Goal: Task Accomplishment & Management: Manage account settings

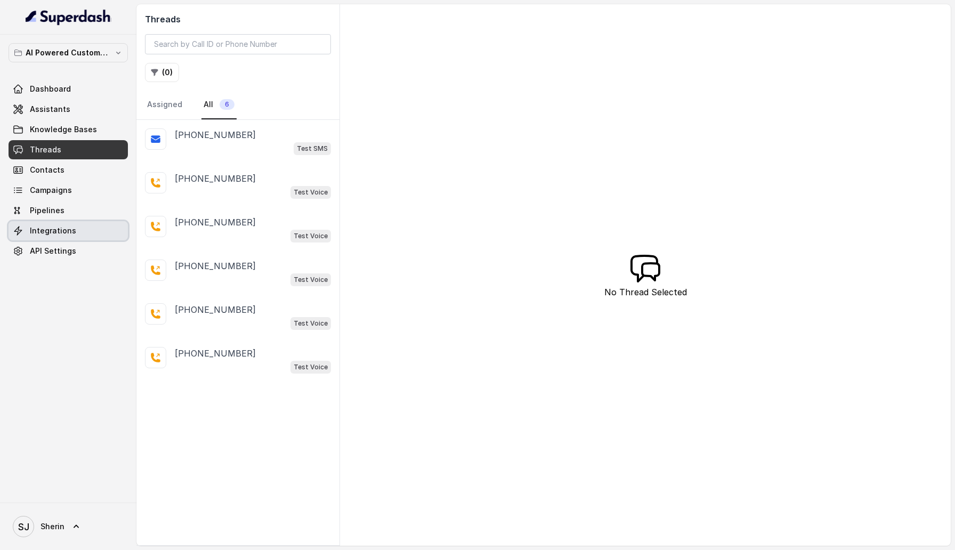
click at [76, 233] on link "Integrations" at bounding box center [68, 230] width 119 height 19
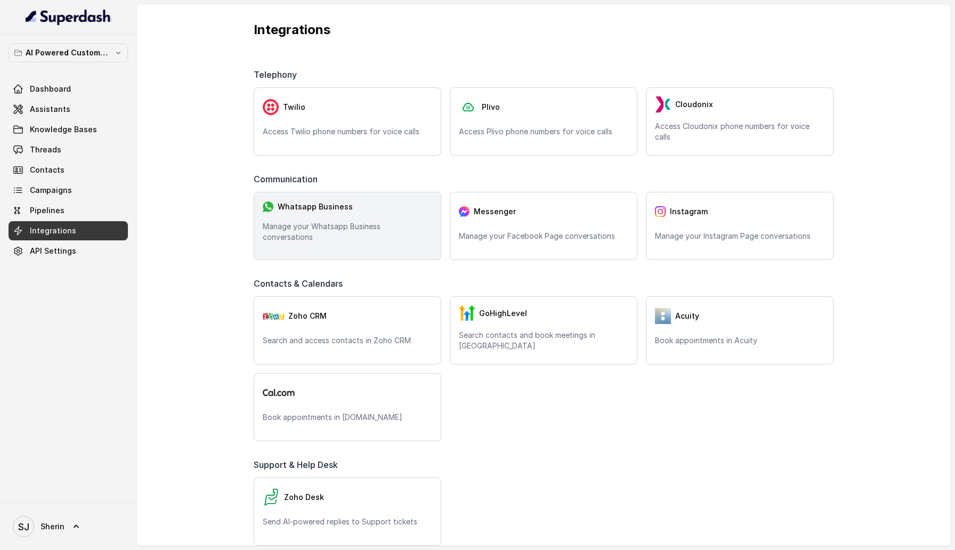
click at [331, 233] on p "Manage your Whatsapp Business conversations" at bounding box center [347, 231] width 169 height 21
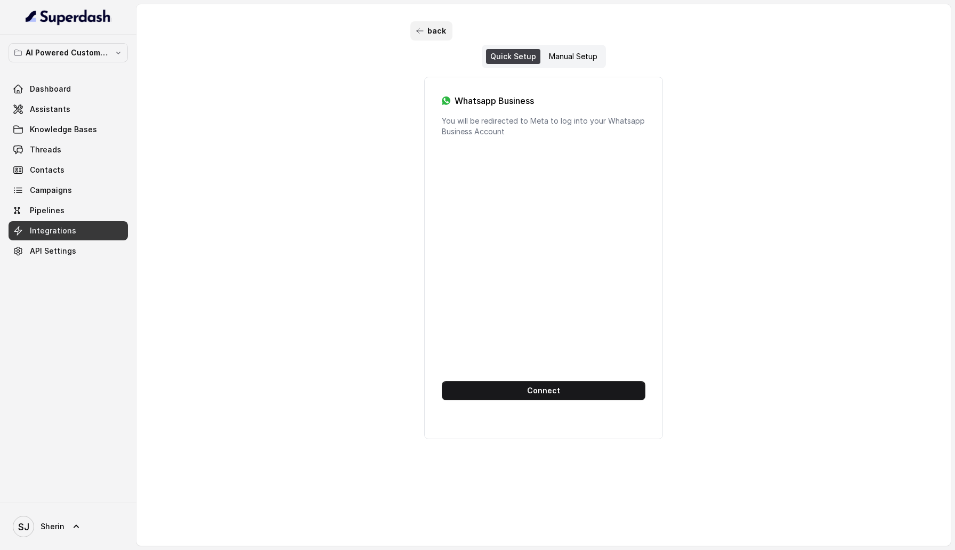
click at [436, 28] on button "back" at bounding box center [431, 30] width 42 height 19
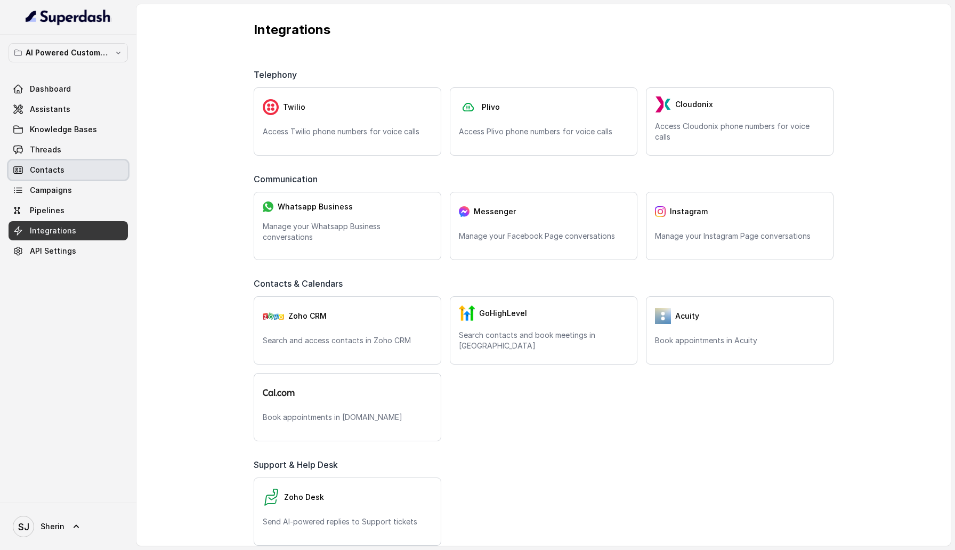
click at [60, 172] on span "Contacts" at bounding box center [47, 170] width 35 height 11
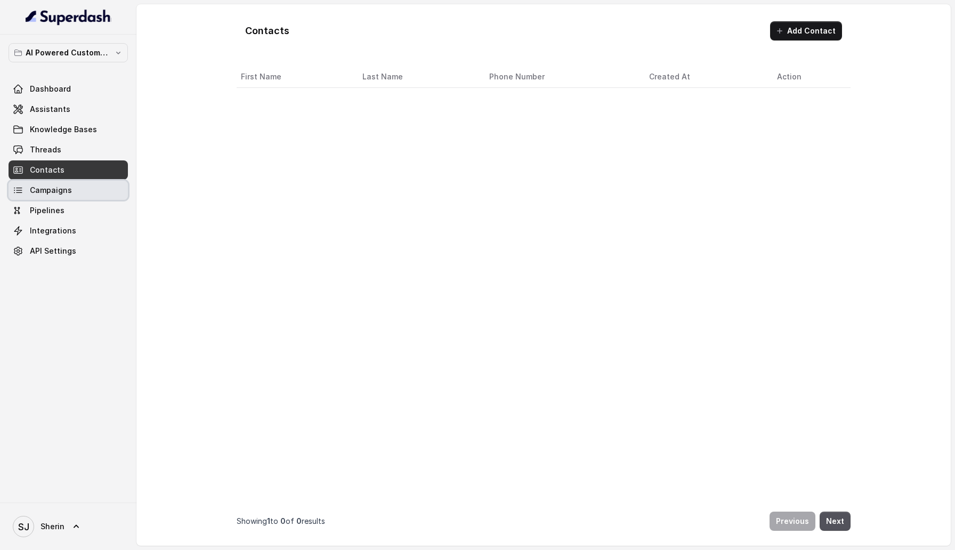
click at [60, 185] on span "Campaigns" at bounding box center [51, 190] width 42 height 11
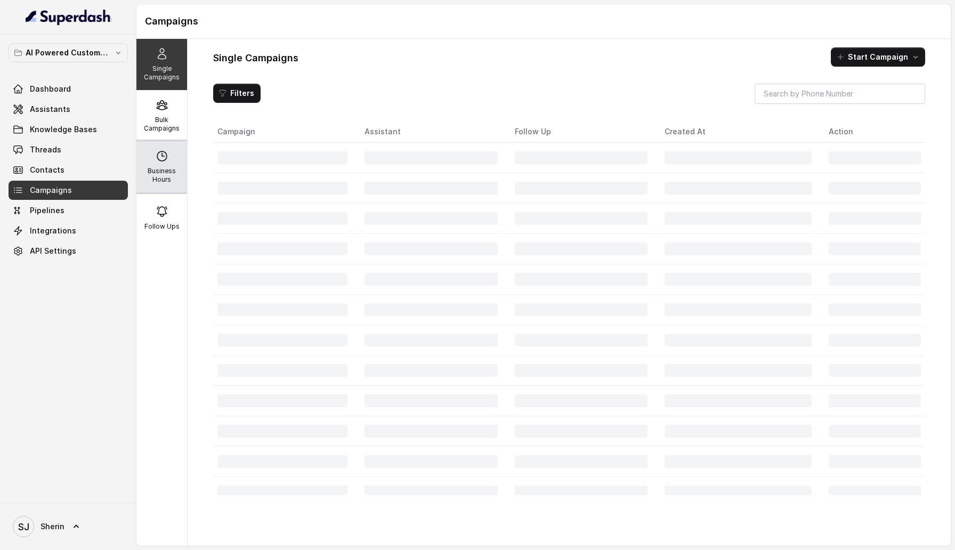
click at [156, 181] on p "Business Hours" at bounding box center [162, 175] width 42 height 17
select select "UTC"
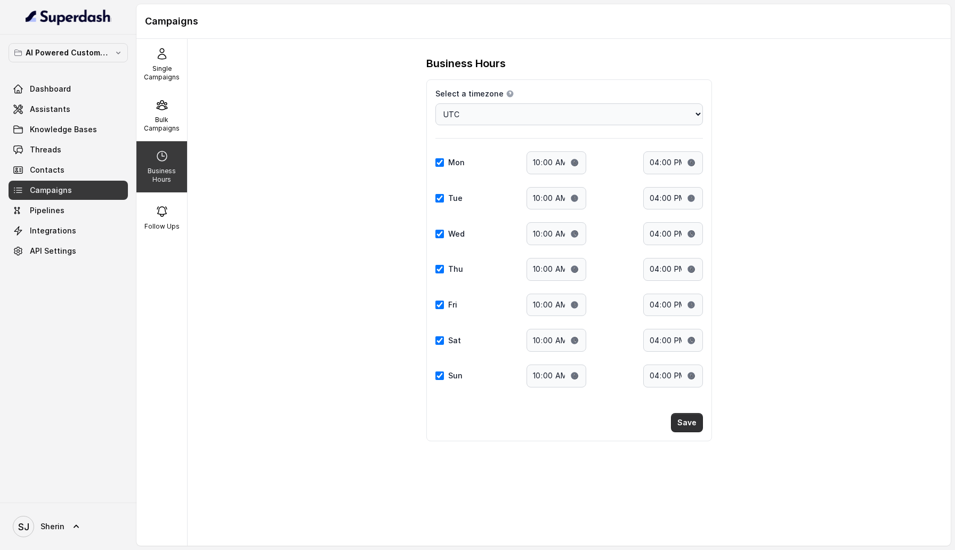
click at [688, 421] on button "Save" at bounding box center [687, 422] width 32 height 19
click at [149, 222] on div "Follow Ups" at bounding box center [161, 217] width 51 height 51
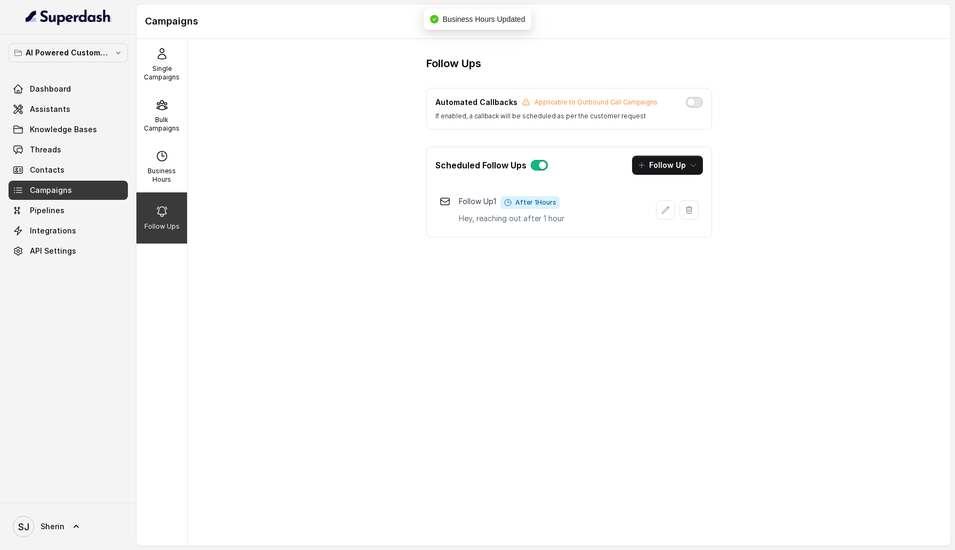
click at [695, 104] on button "button" at bounding box center [694, 102] width 17 height 11
click at [164, 165] on div "Business Hours" at bounding box center [161, 166] width 51 height 51
select select "UTC"
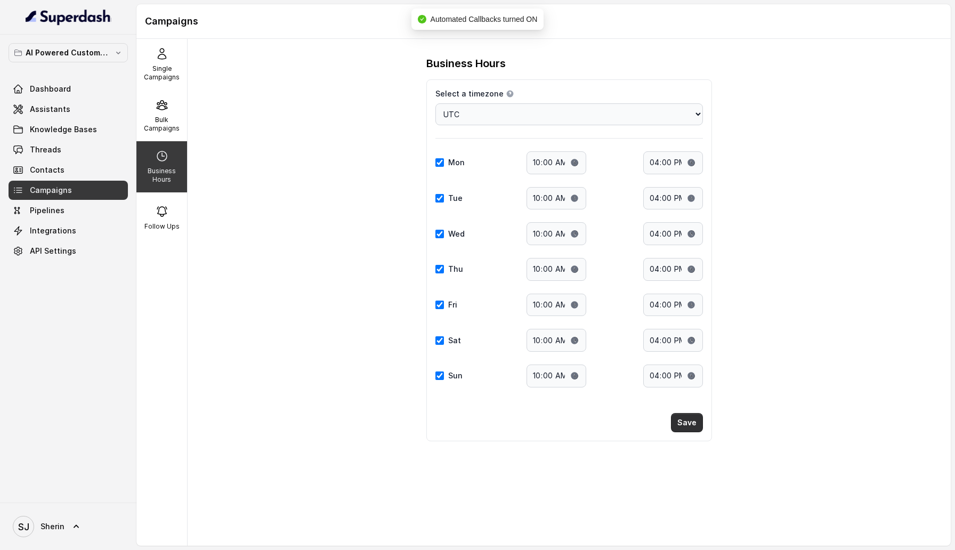
click at [696, 417] on button "Save" at bounding box center [687, 422] width 32 height 19
click at [164, 229] on p "Follow Ups" at bounding box center [161, 226] width 35 height 9
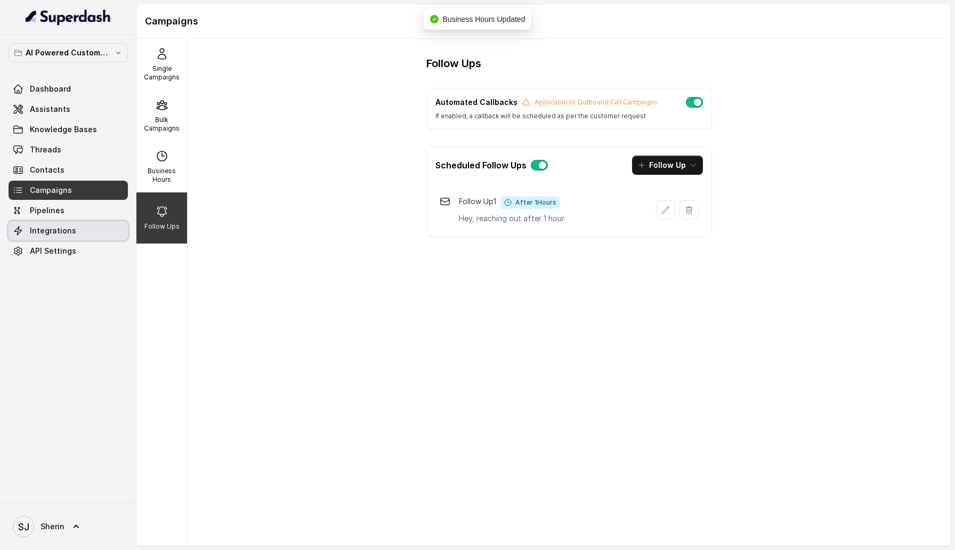
click at [77, 230] on link "Integrations" at bounding box center [68, 230] width 119 height 19
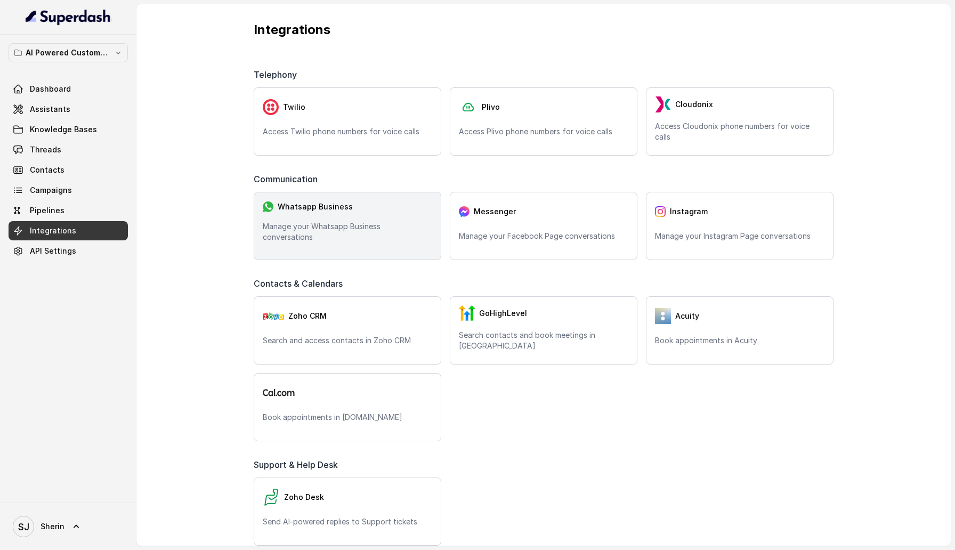
click at [349, 238] on p "Manage your Whatsapp Business conversations" at bounding box center [347, 231] width 169 height 21
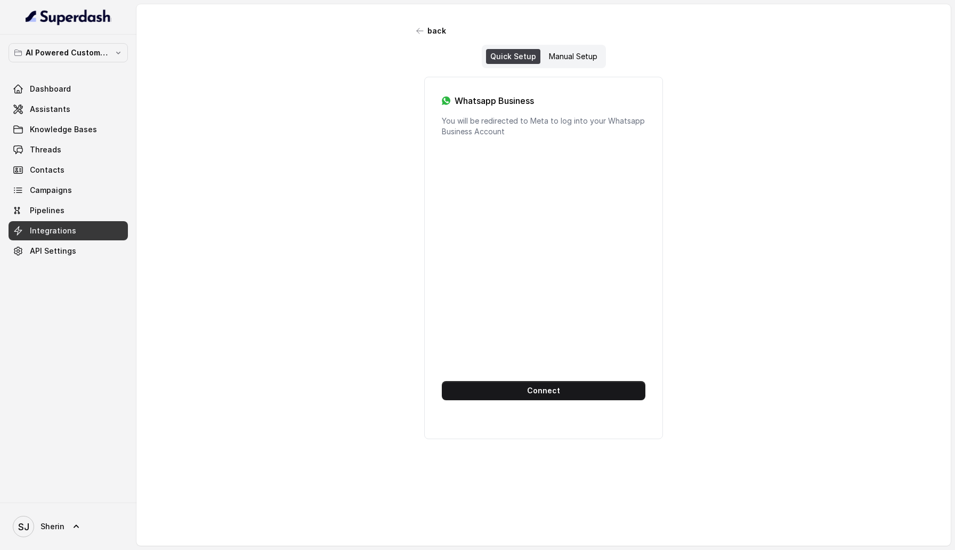
click at [425, 28] on button "back" at bounding box center [431, 30] width 42 height 19
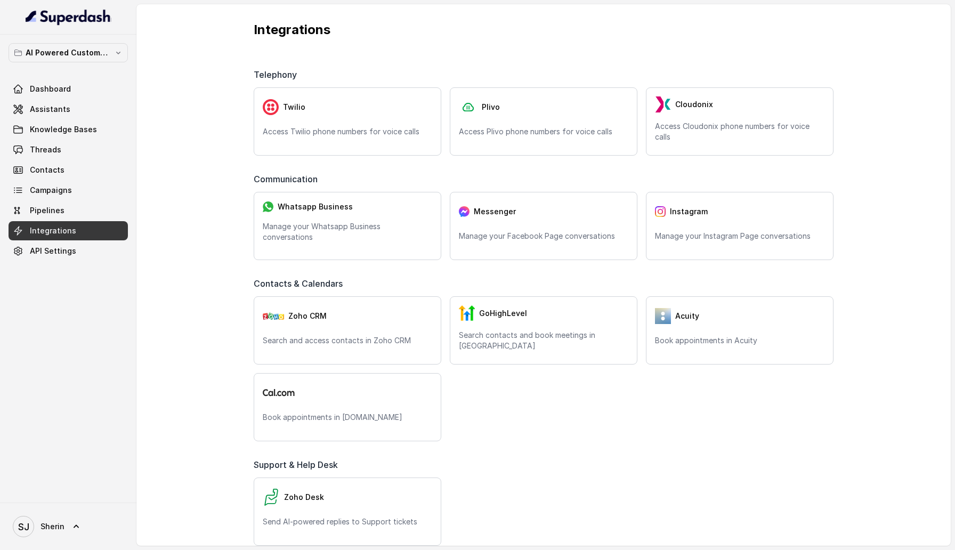
click at [76, 213] on link "Pipelines" at bounding box center [68, 210] width 119 height 19
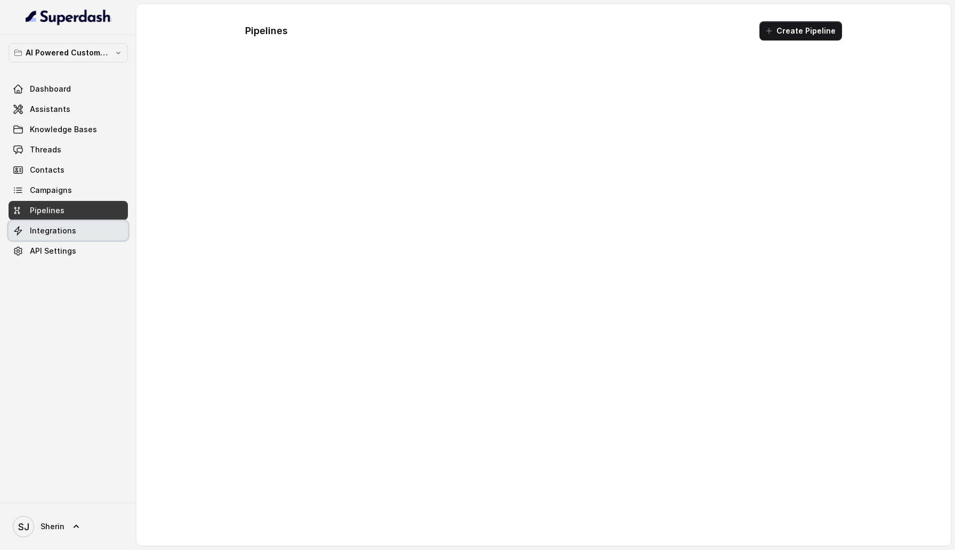
click at [78, 231] on link "Integrations" at bounding box center [68, 230] width 119 height 19
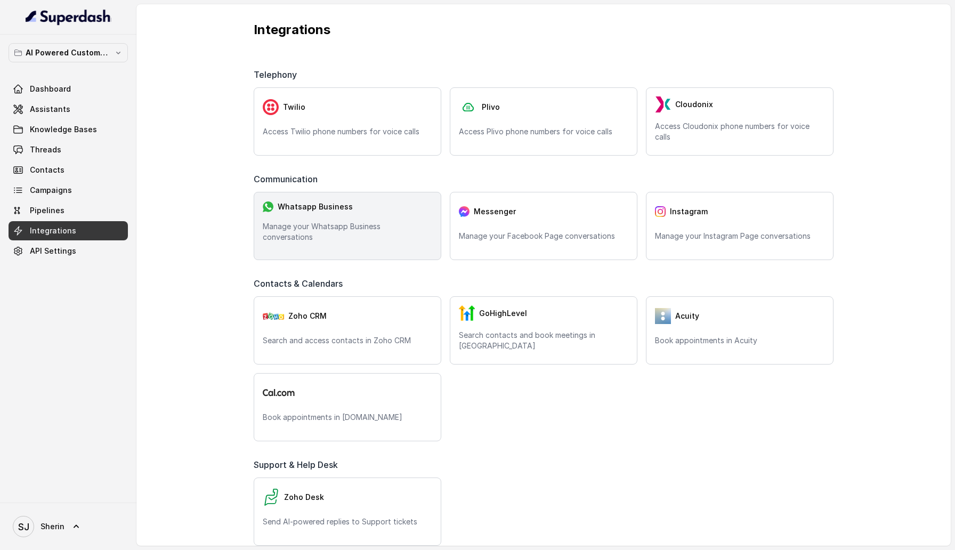
click at [373, 213] on div "Whatsapp Business" at bounding box center [347, 207] width 169 height 12
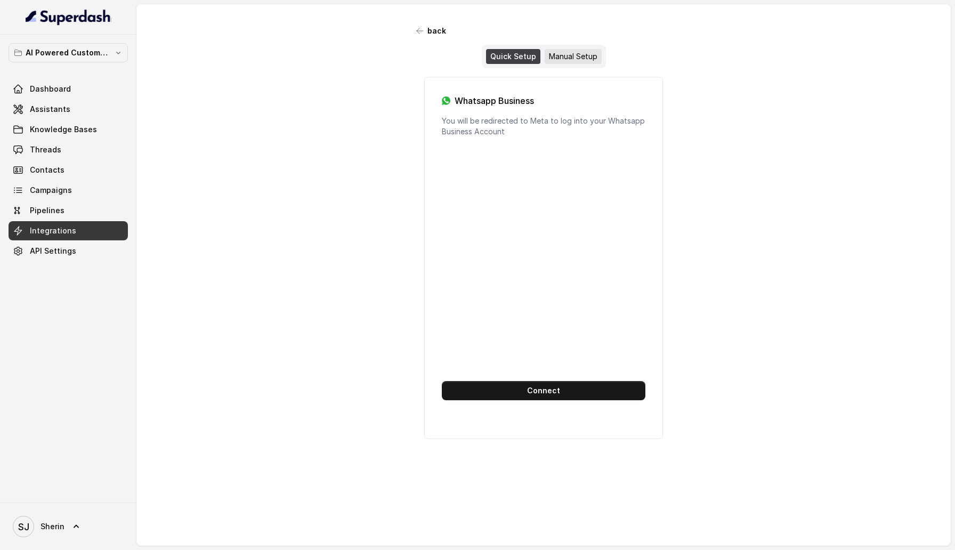
click at [568, 57] on div "Manual Setup" at bounding box center [572, 56] width 57 height 15
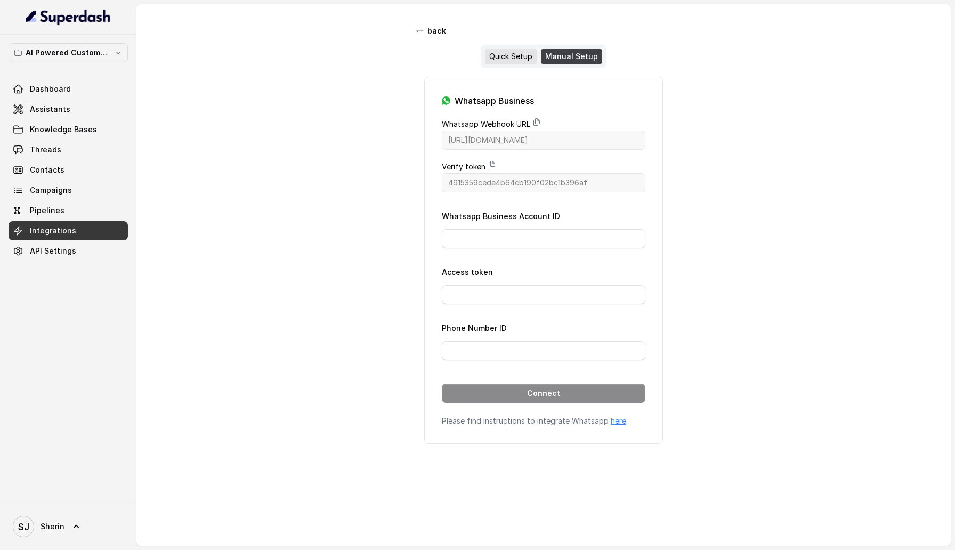
click at [516, 63] on div "Quick Setup" at bounding box center [511, 56] width 52 height 15
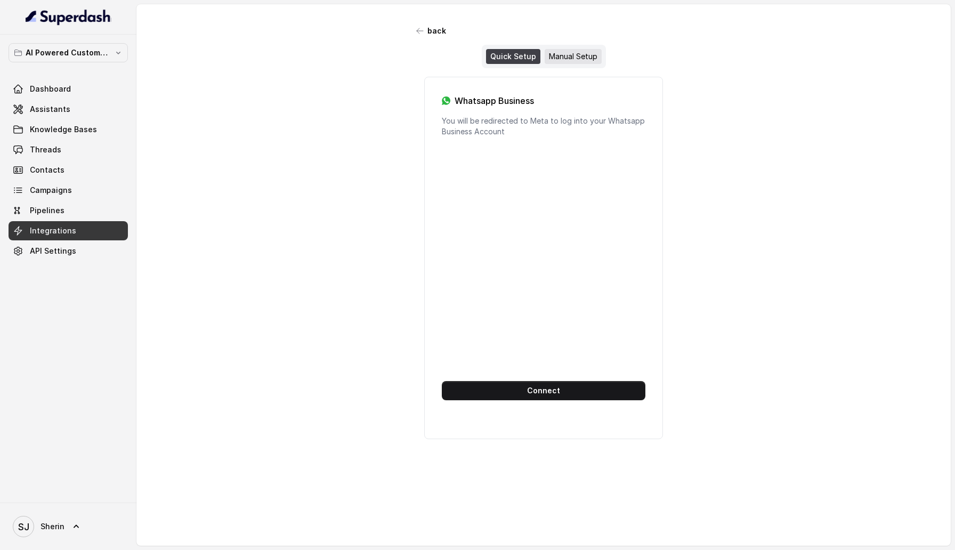
click at [570, 60] on div "Manual Setup" at bounding box center [572, 56] width 57 height 15
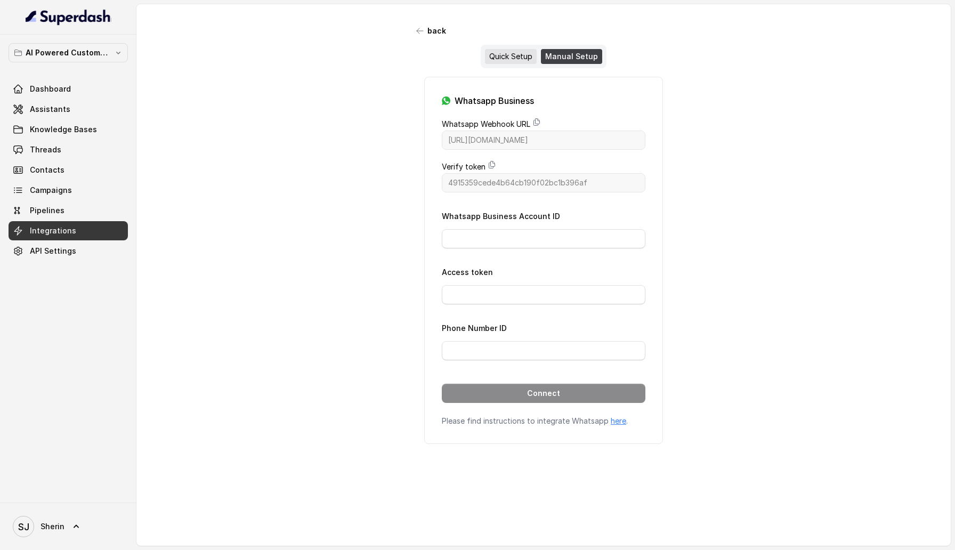
click at [521, 59] on div "Quick Setup" at bounding box center [511, 56] width 52 height 15
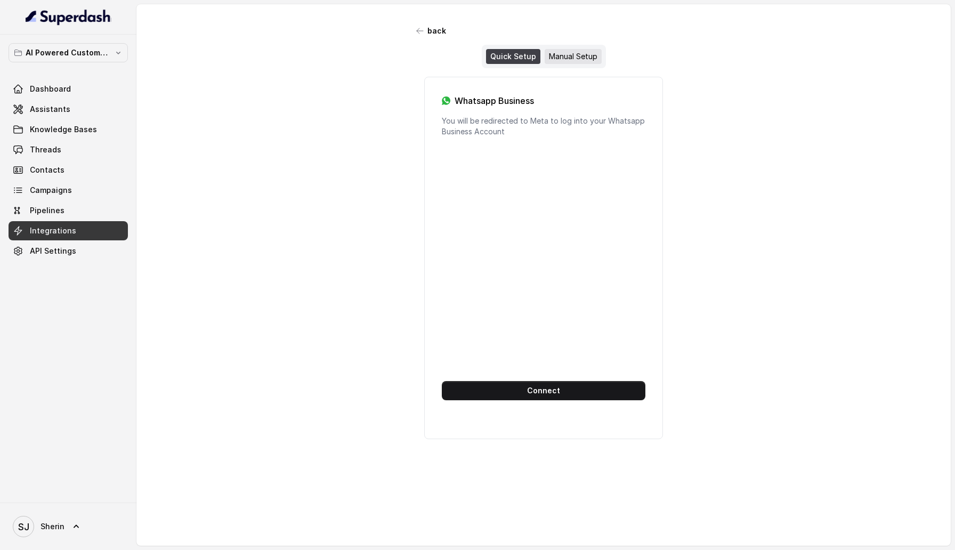
click at [561, 59] on div "Manual Setup" at bounding box center [572, 56] width 57 height 15
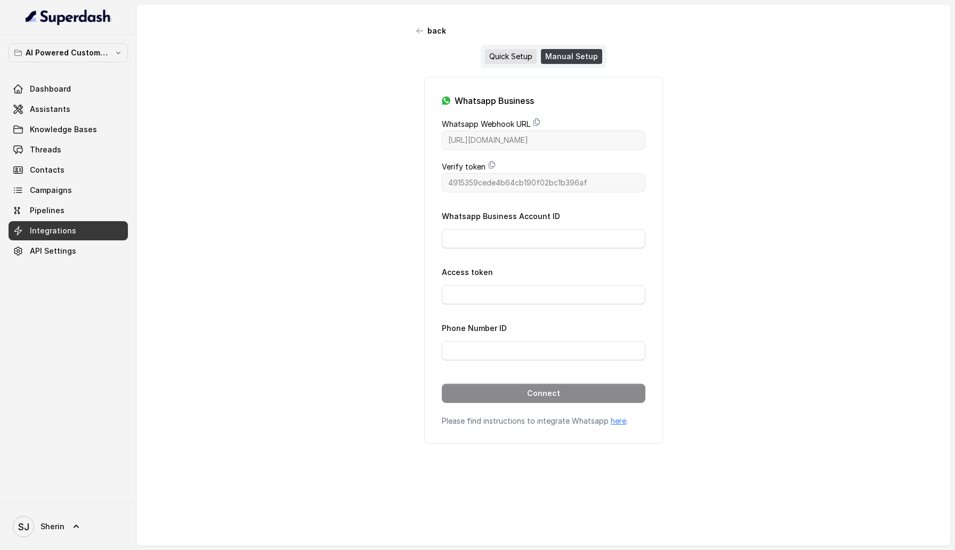
click at [510, 57] on div "Quick Setup" at bounding box center [511, 56] width 52 height 15
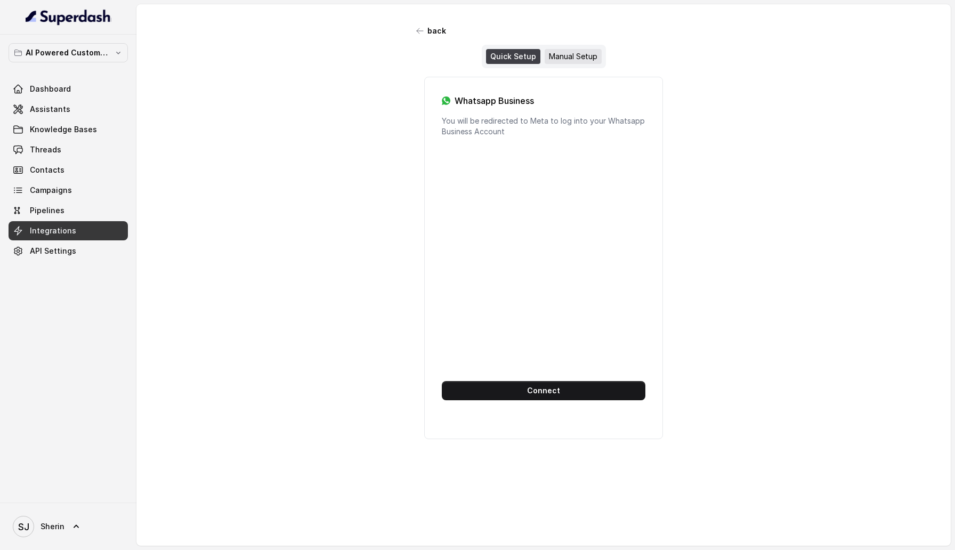
click at [553, 57] on div "Manual Setup" at bounding box center [572, 56] width 57 height 15
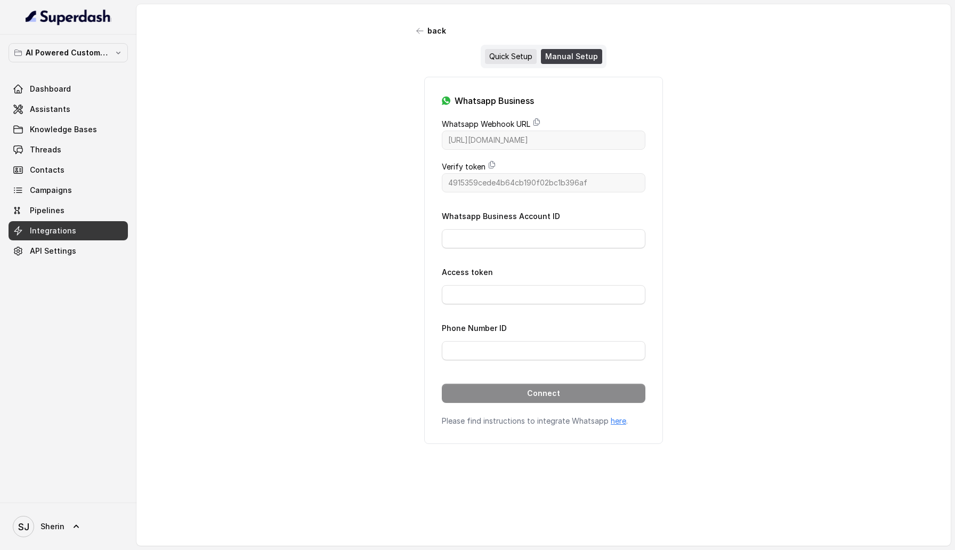
click at [523, 57] on div "Quick Setup" at bounding box center [511, 56] width 52 height 15
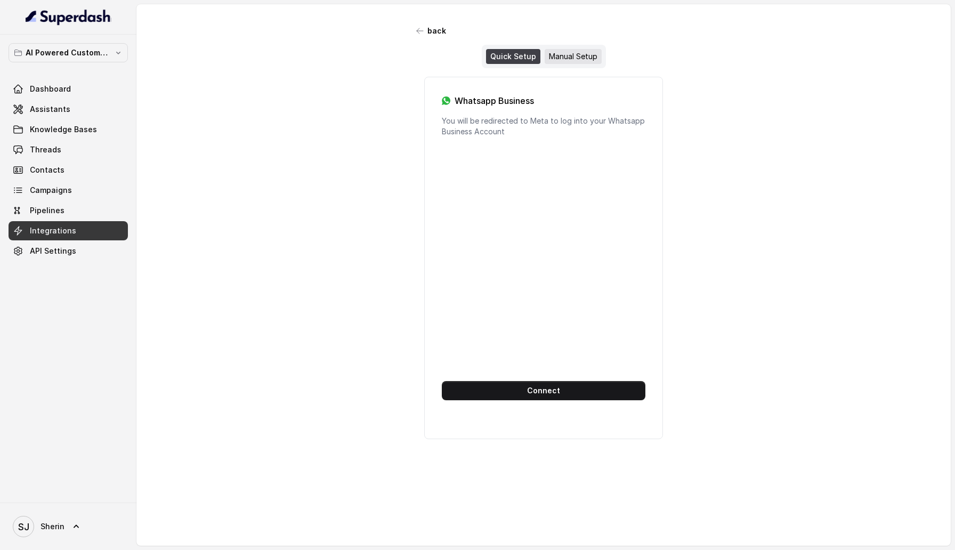
click at [556, 57] on div "Manual Setup" at bounding box center [572, 56] width 57 height 15
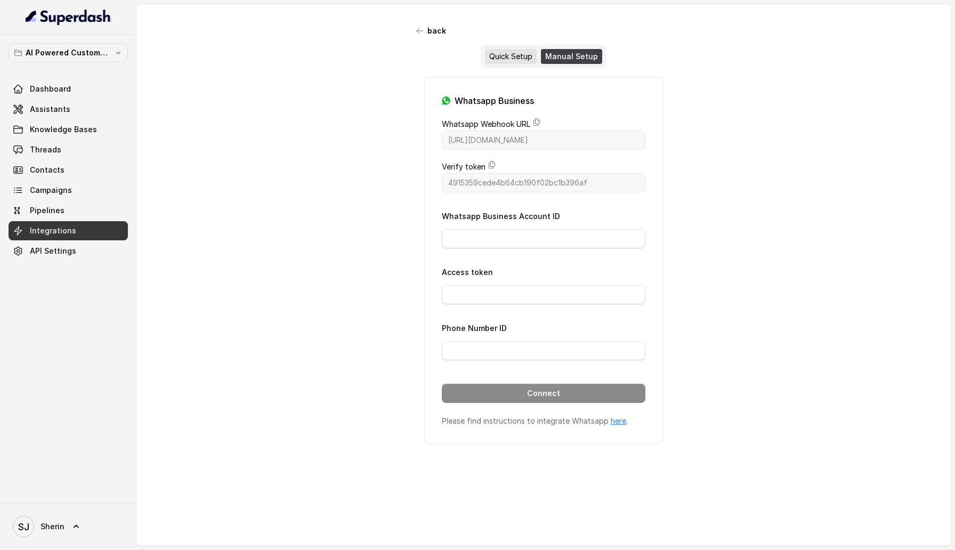
click at [518, 57] on div "Quick Setup" at bounding box center [511, 56] width 52 height 15
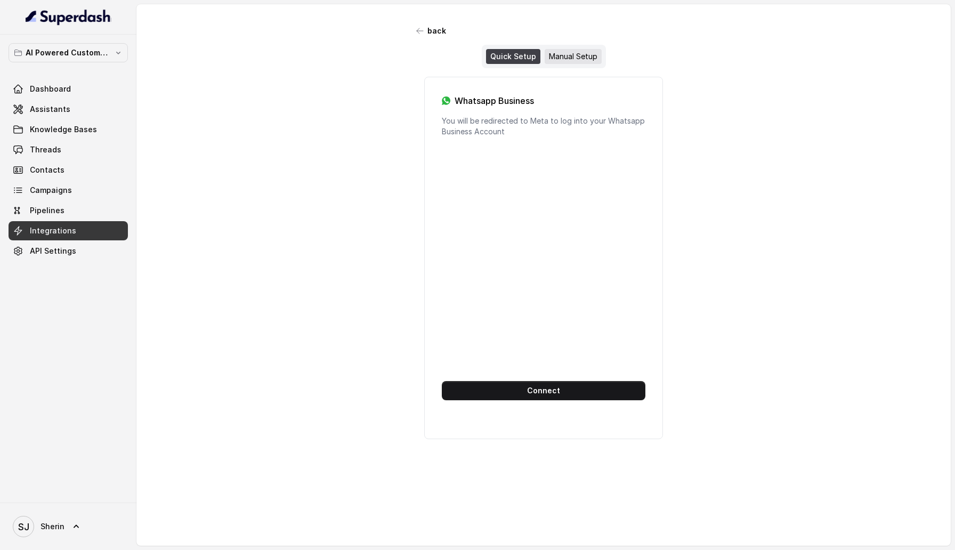
click at [589, 54] on div "Manual Setup" at bounding box center [572, 56] width 57 height 15
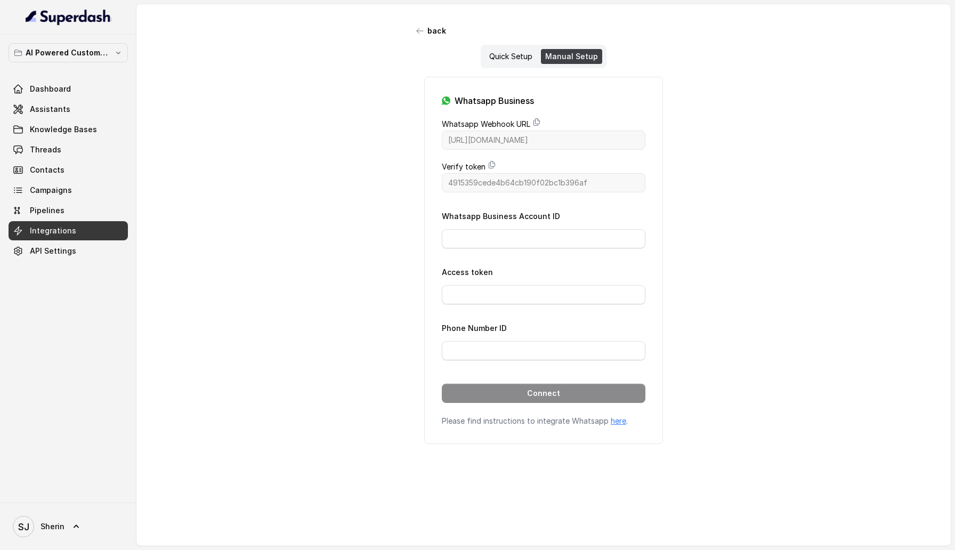
click at [528, 64] on div "Quick Setup Manual Setup" at bounding box center [543, 56] width 126 height 23
click at [523, 61] on div "Quick Setup" at bounding box center [511, 56] width 52 height 15
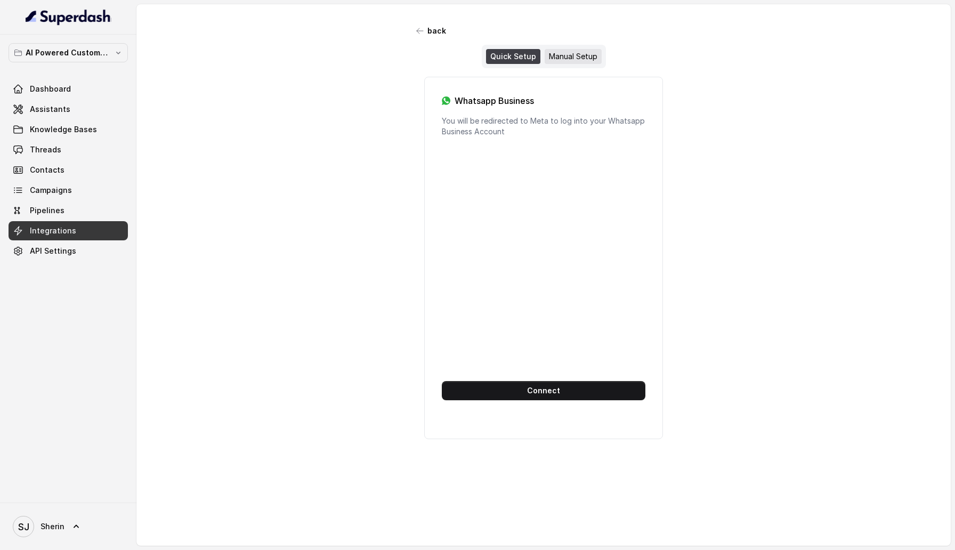
click at [577, 61] on div "Manual Setup" at bounding box center [572, 56] width 57 height 15
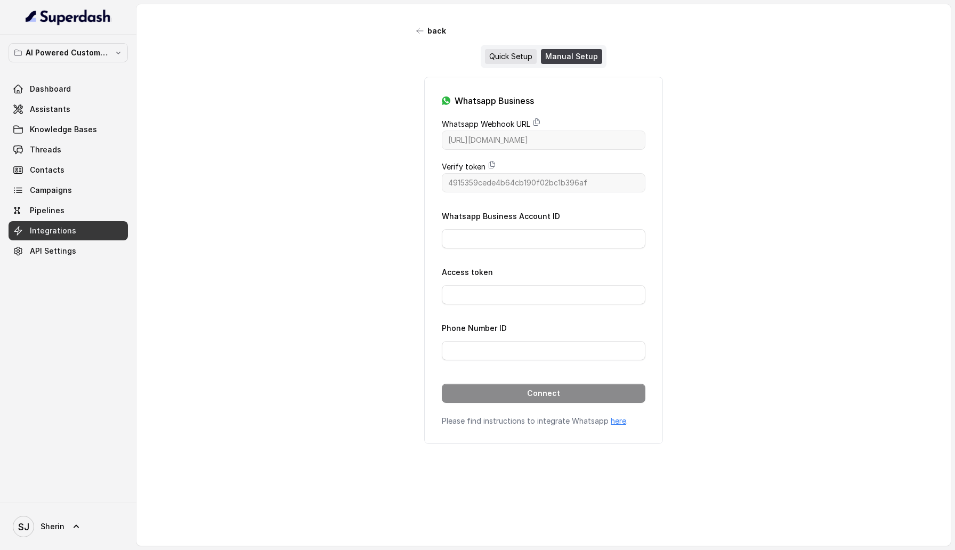
click at [516, 60] on div "Quick Setup" at bounding box center [511, 56] width 52 height 15
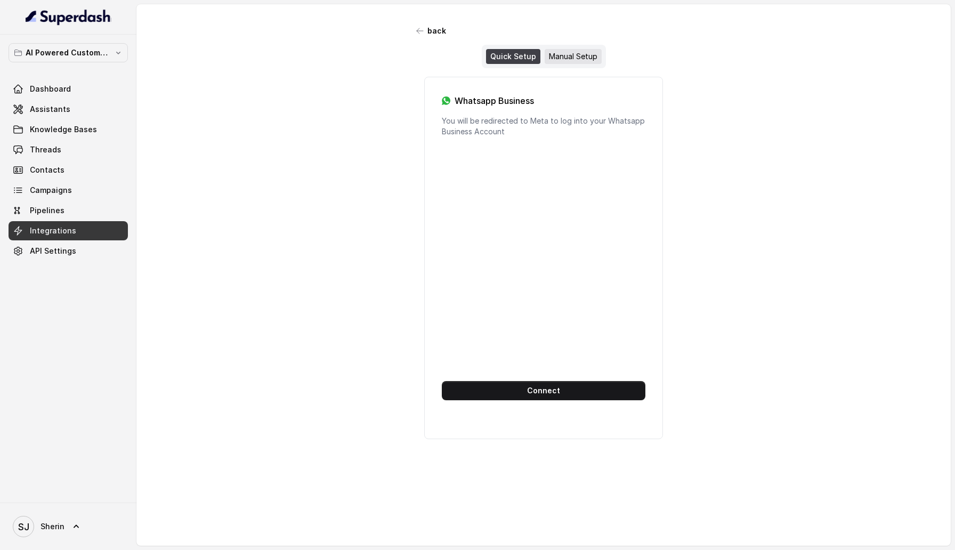
click at [594, 60] on div "Manual Setup" at bounding box center [572, 56] width 57 height 15
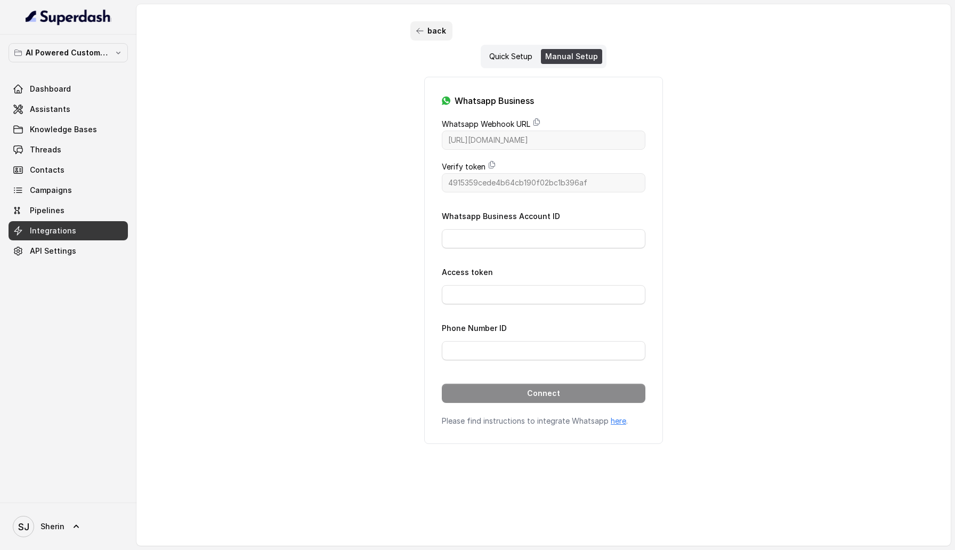
click at [428, 34] on button "back" at bounding box center [431, 30] width 42 height 19
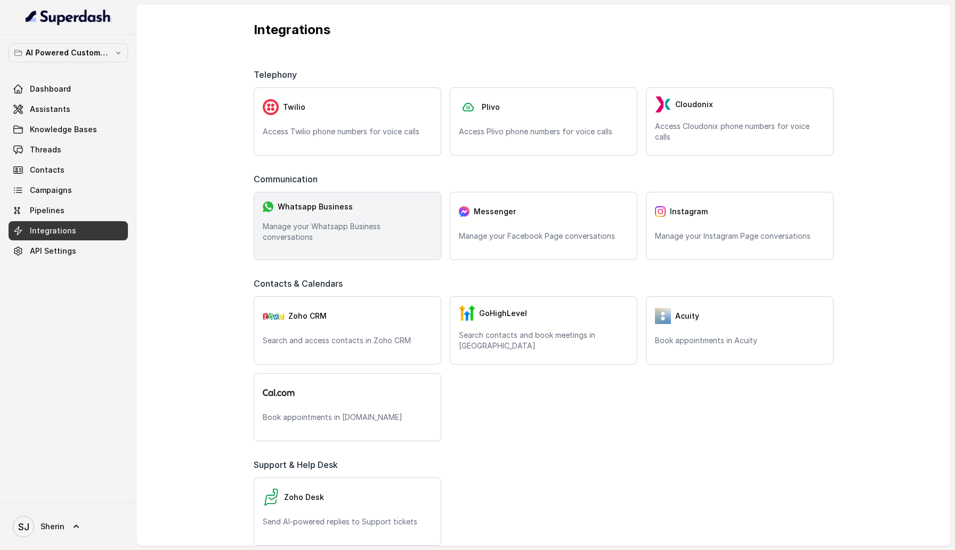
click at [292, 231] on p "Manage your Whatsapp Business conversations" at bounding box center [347, 231] width 169 height 21
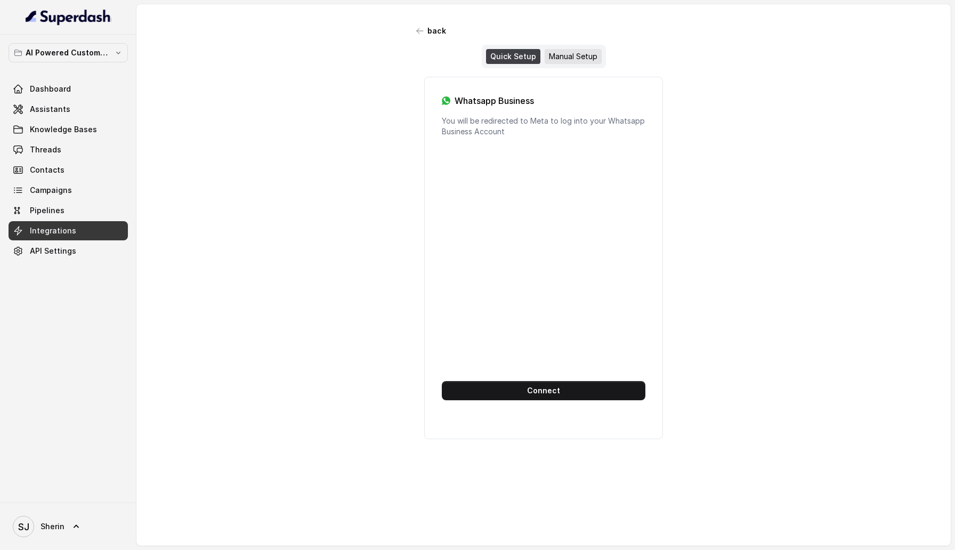
click at [569, 55] on div "Manual Setup" at bounding box center [572, 56] width 57 height 15
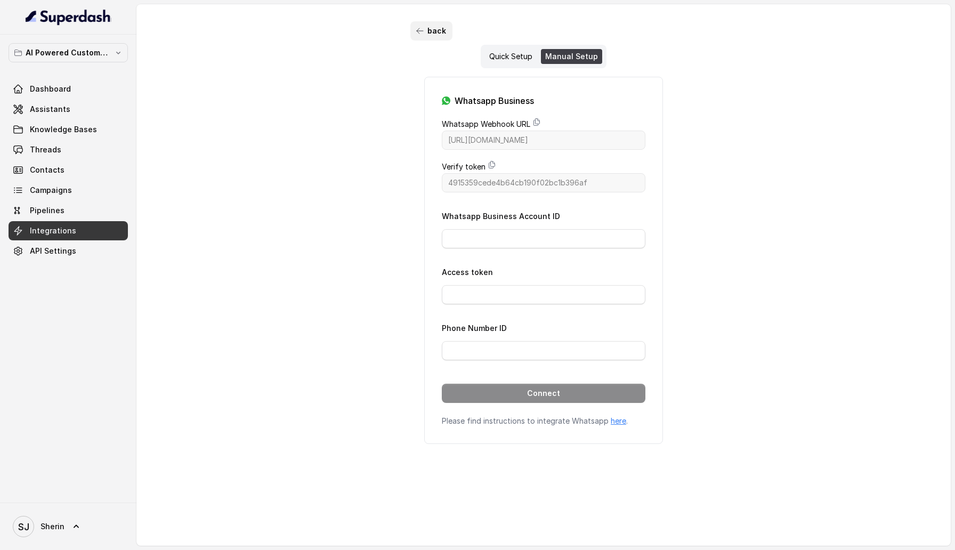
click at [439, 38] on button "back" at bounding box center [431, 30] width 42 height 19
